Goal: Task Accomplishment & Management: Use online tool/utility

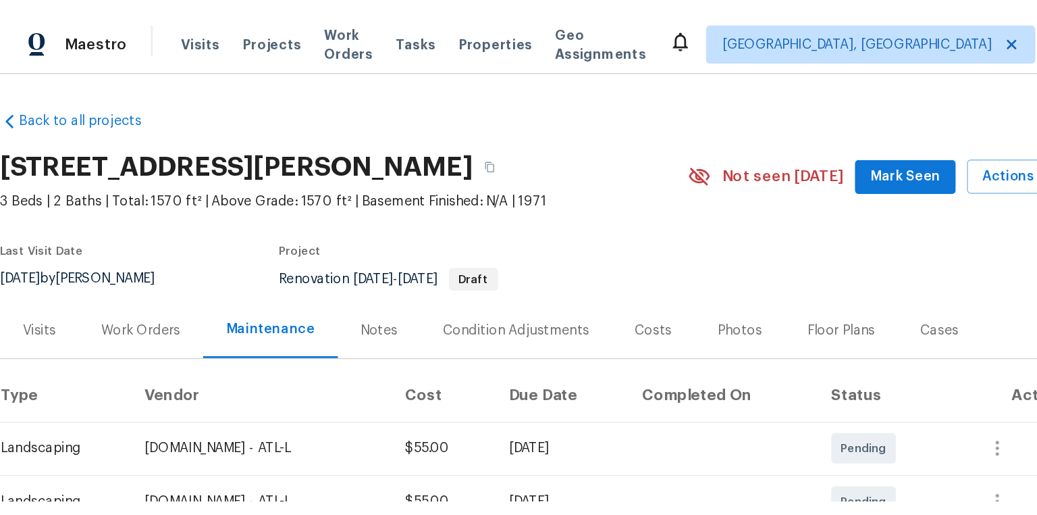
scroll to position [54, 0]
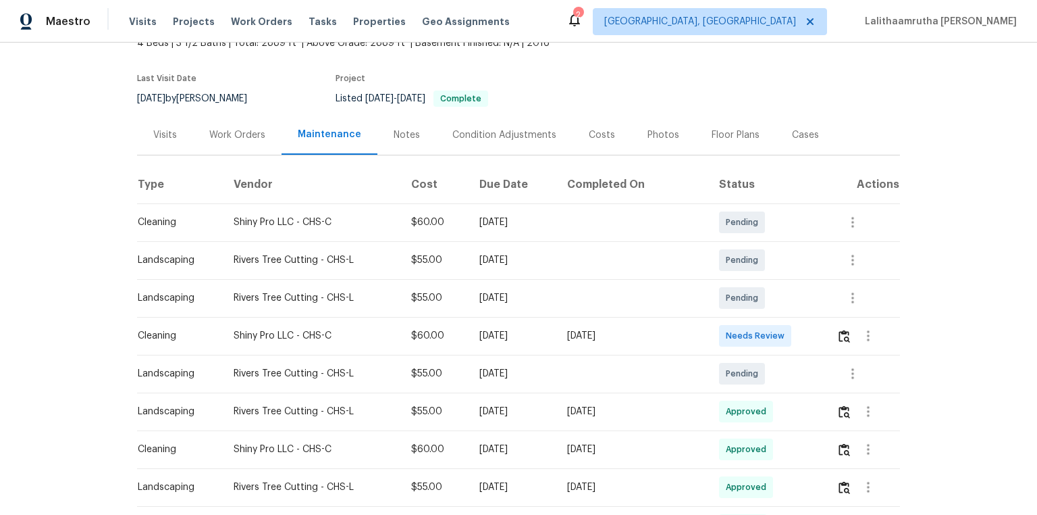
scroll to position [108, 0]
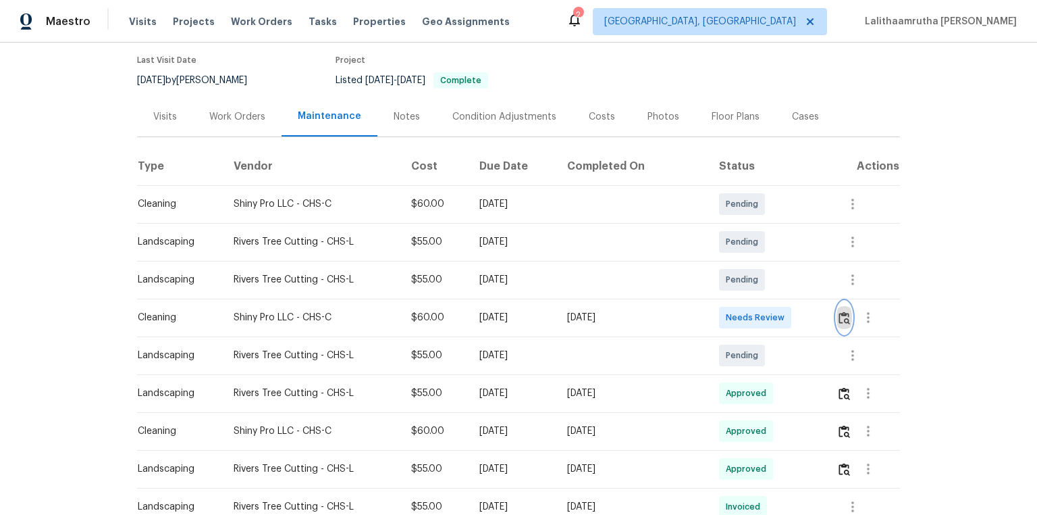
click at [738, 316] on img "button" at bounding box center [844, 317] width 11 height 13
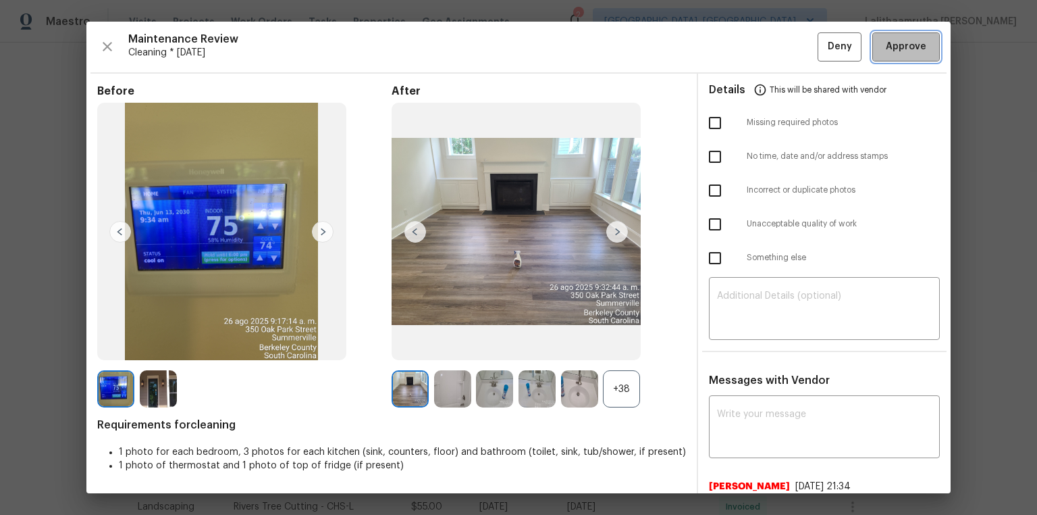
click at [738, 47] on span "Approve" at bounding box center [906, 46] width 41 height 17
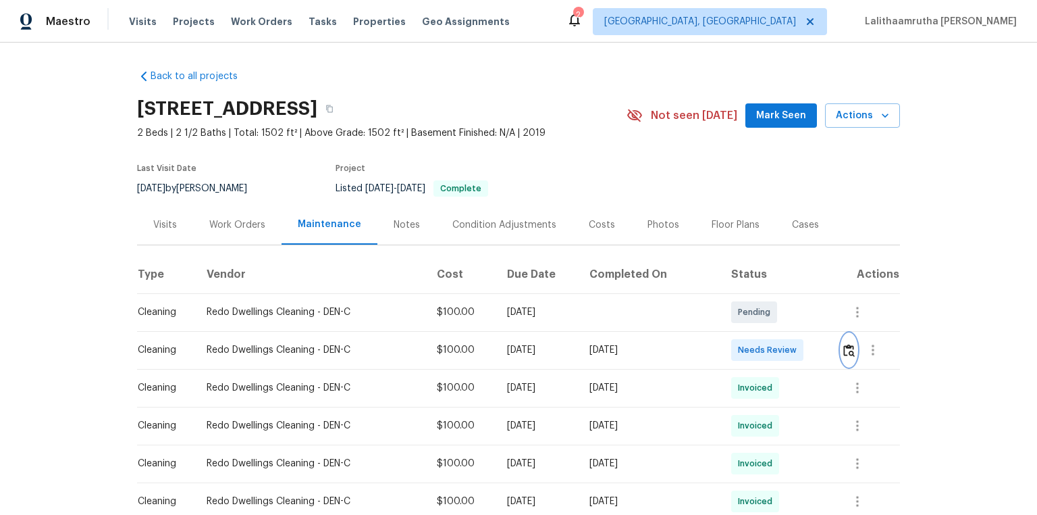
click at [738, 346] on img "button" at bounding box center [849, 350] width 11 height 13
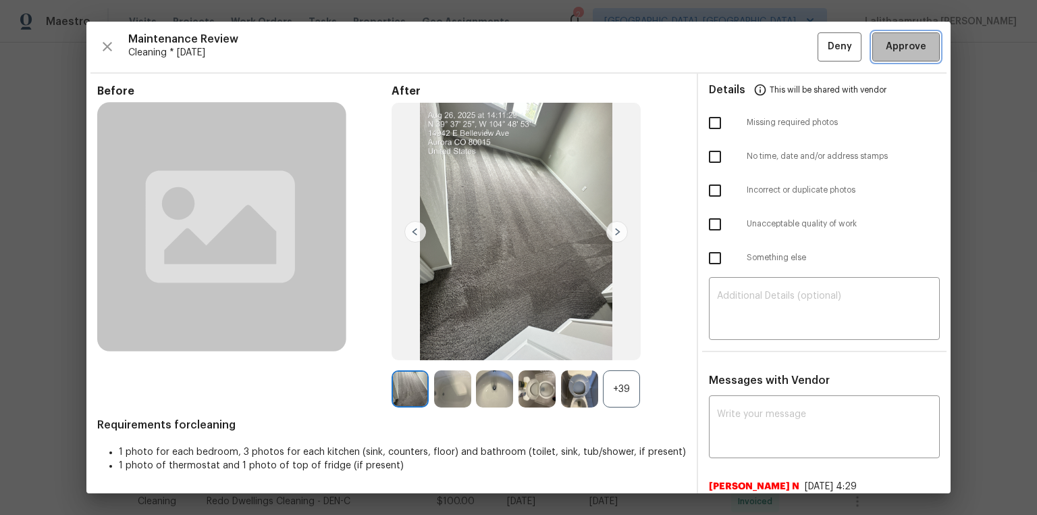
click at [738, 46] on span "Approve" at bounding box center [906, 46] width 41 height 17
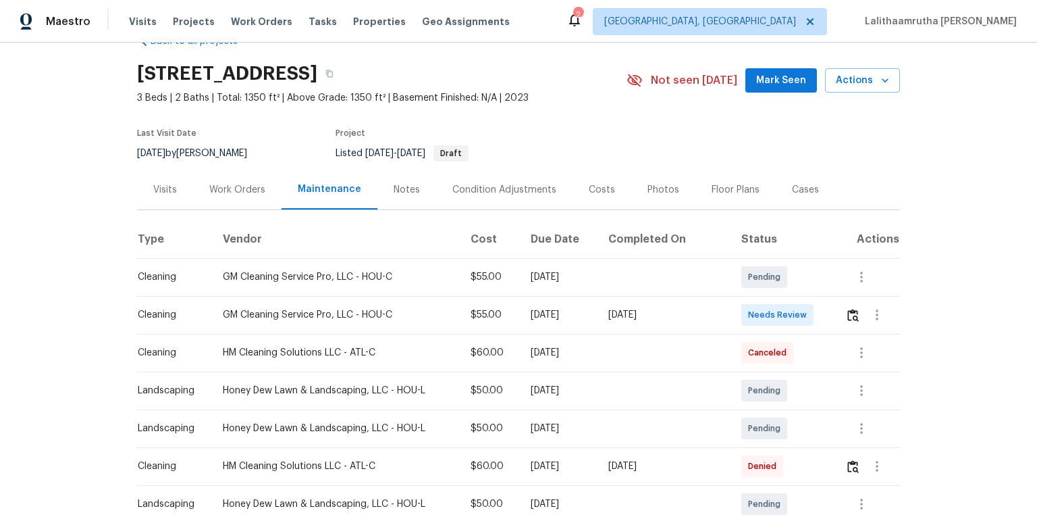
scroll to position [54, 0]
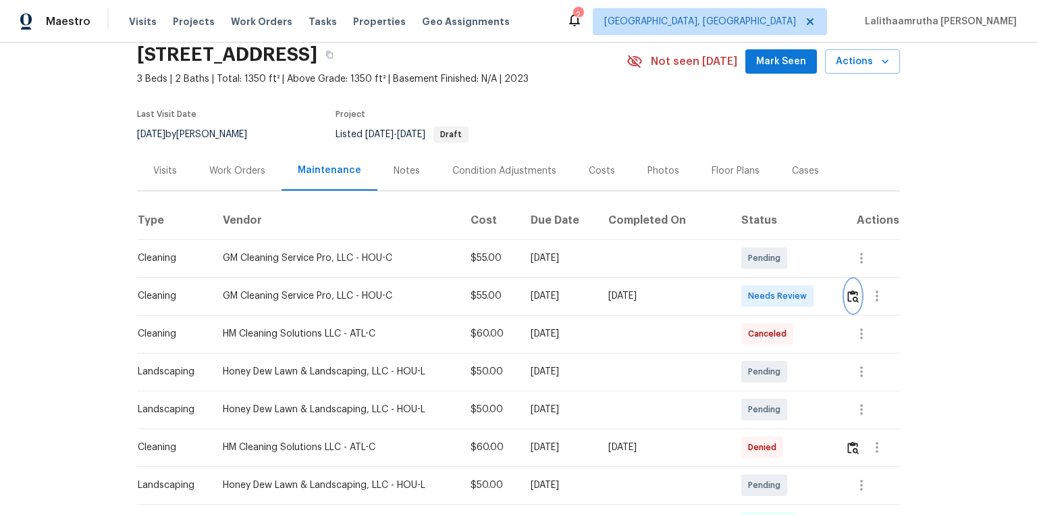
click at [738, 292] on button "button" at bounding box center [854, 296] width 16 height 32
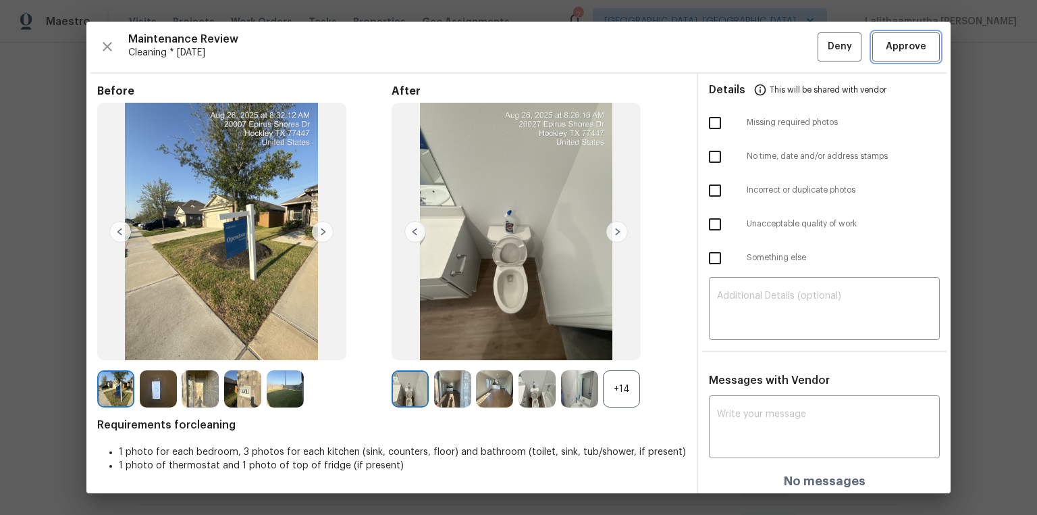
click at [738, 47] on span "Approve" at bounding box center [906, 46] width 41 height 17
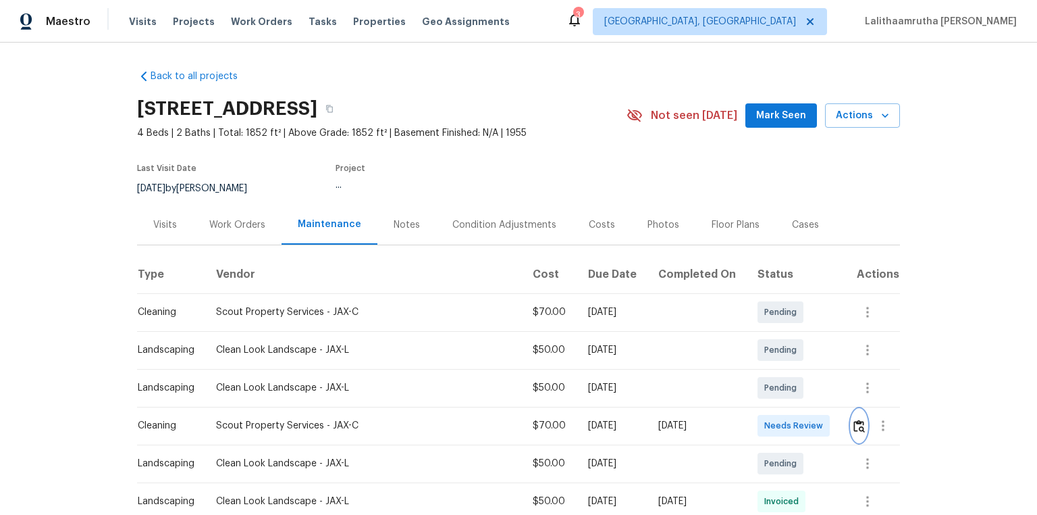
click at [738, 346] on button "button" at bounding box center [860, 425] width 16 height 32
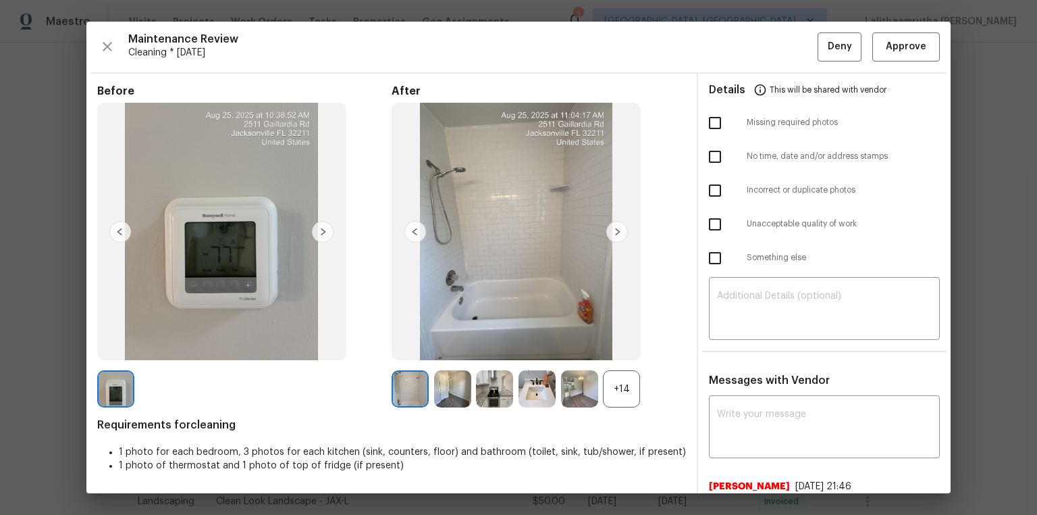
click at [738, 30] on div "Maintenance Review Cleaning * [DATE] Deny Approve Before After +14 Requirements…" at bounding box center [518, 257] width 865 height 471
click at [738, 38] on span "Approve" at bounding box center [906, 46] width 41 height 17
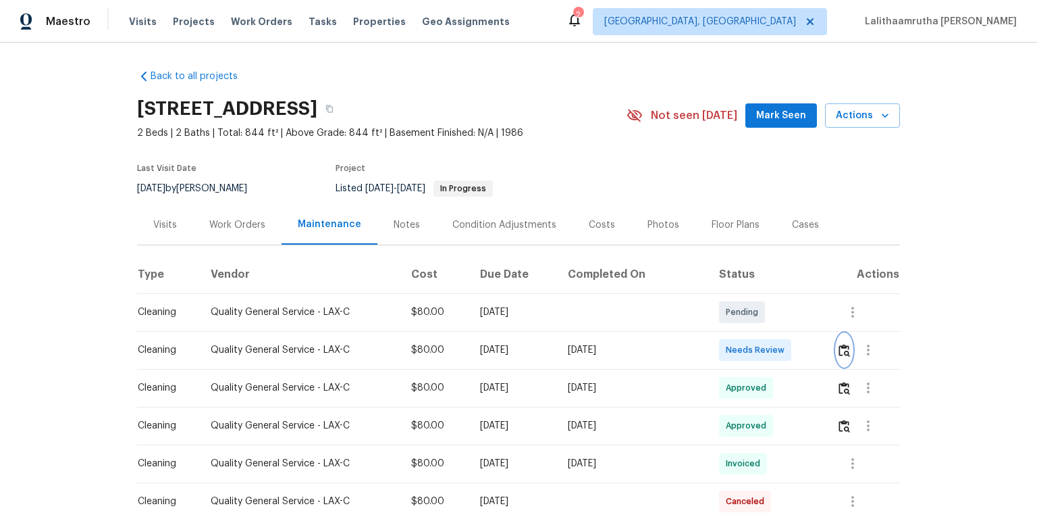
click at [738, 346] on img "button" at bounding box center [844, 350] width 11 height 13
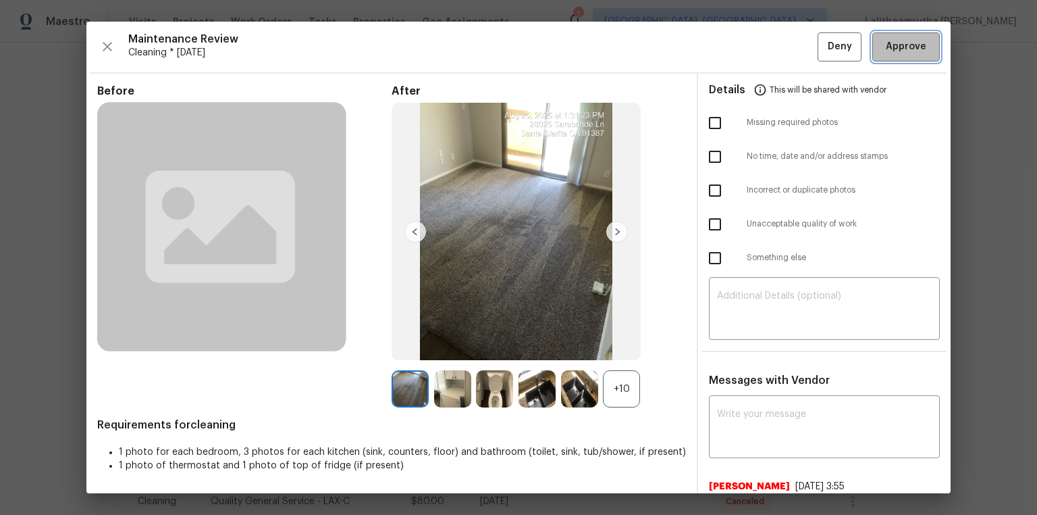
click at [738, 49] on span "Approve" at bounding box center [906, 46] width 41 height 17
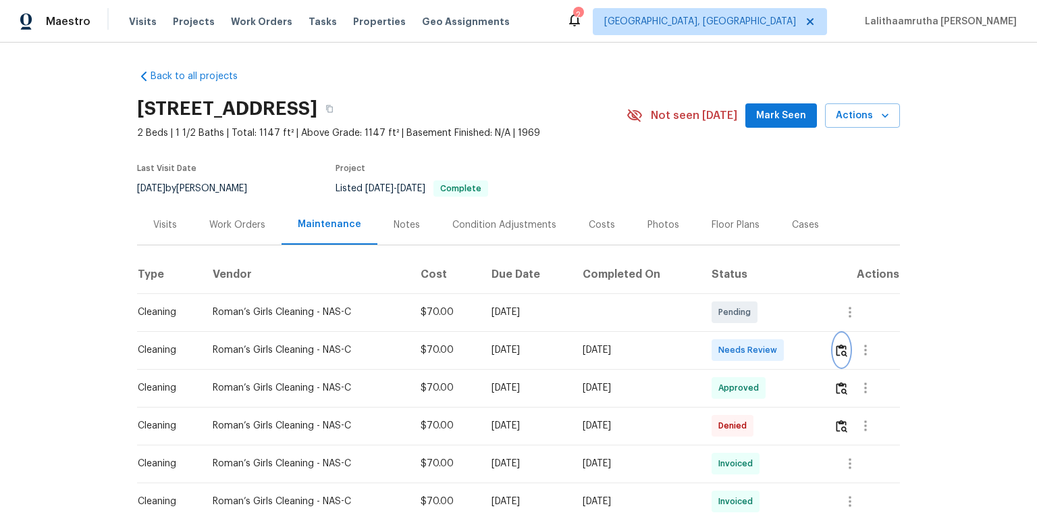
click at [738, 346] on img "button" at bounding box center [841, 350] width 11 height 13
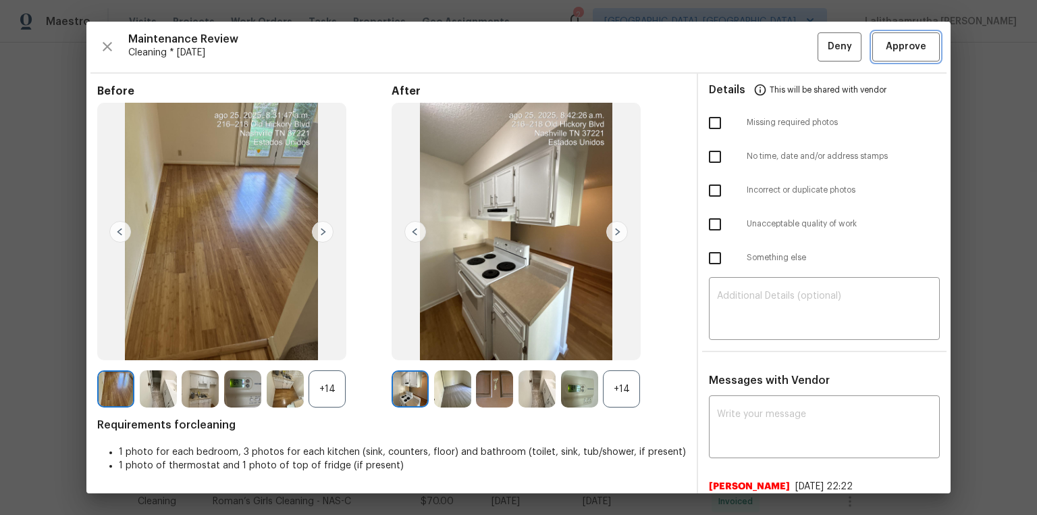
click at [738, 55] on button "Approve" at bounding box center [907, 46] width 68 height 29
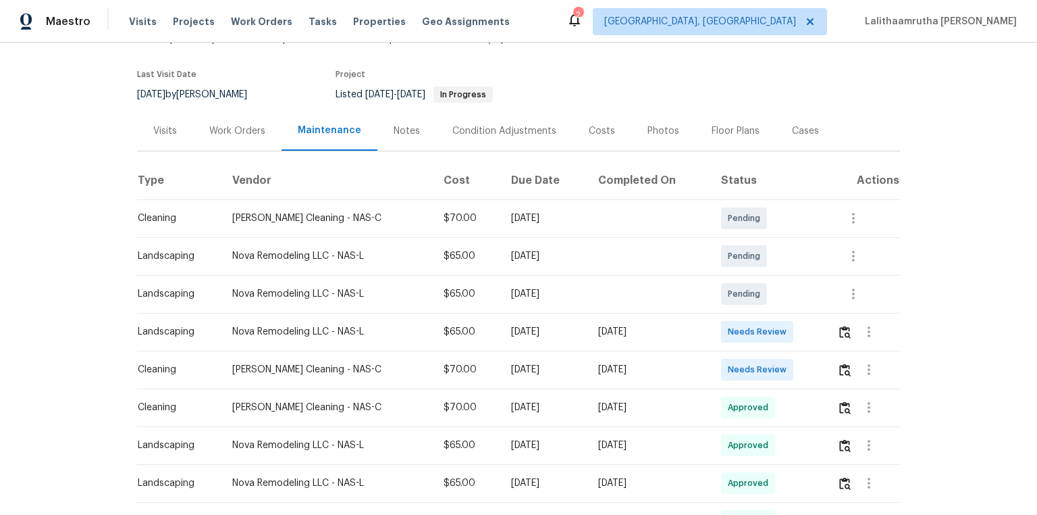
scroll to position [108, 0]
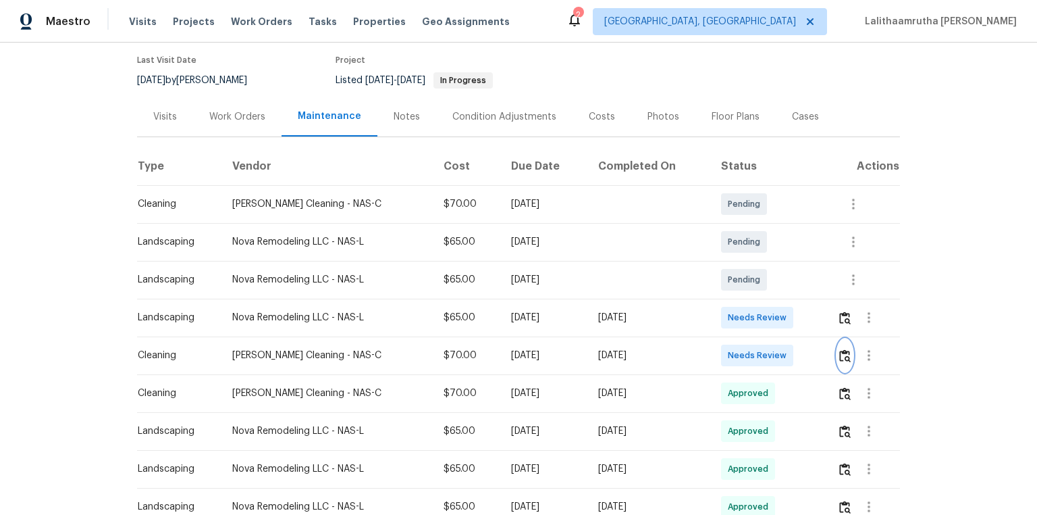
click at [738, 346] on img "button" at bounding box center [845, 355] width 11 height 13
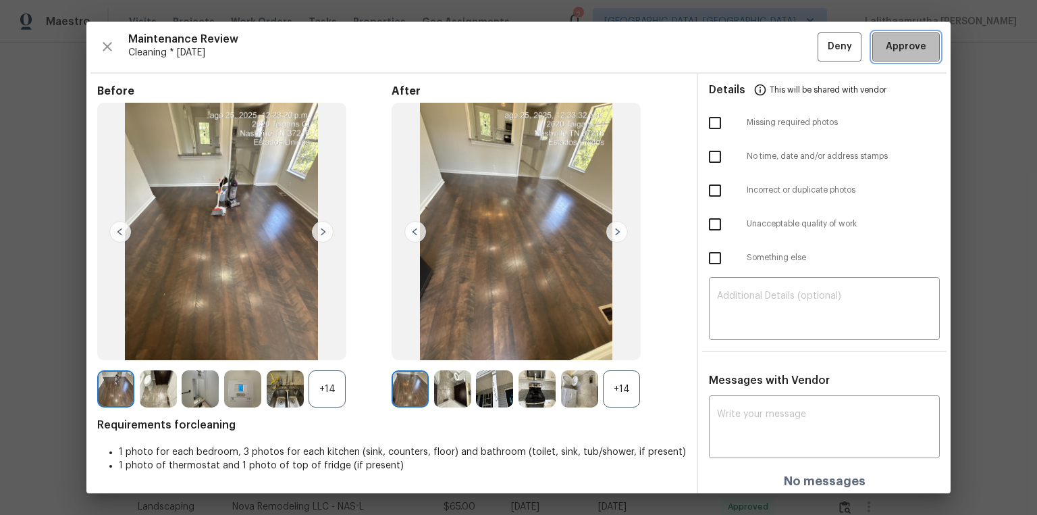
click at [738, 40] on span "Approve" at bounding box center [906, 46] width 41 height 17
